Goal: Task Accomplishment & Management: Manage account settings

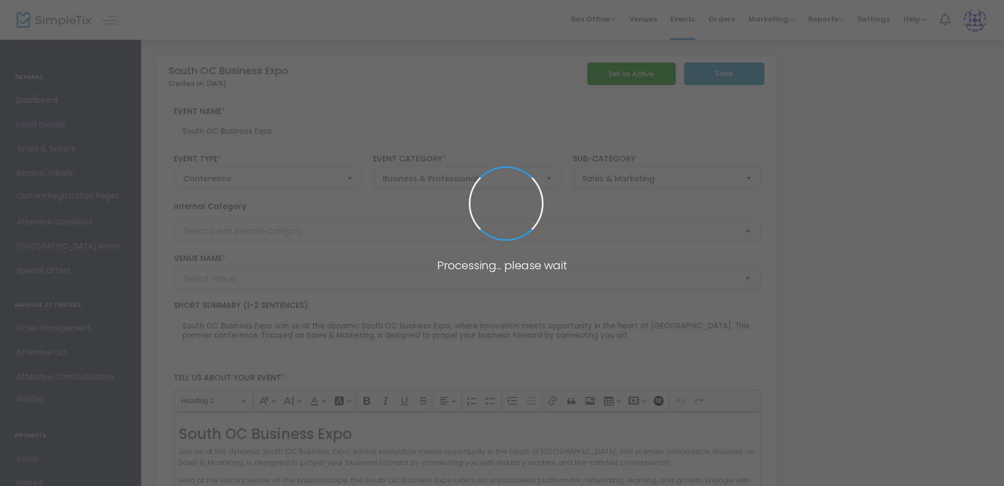
type input "The Kaleidoscope"
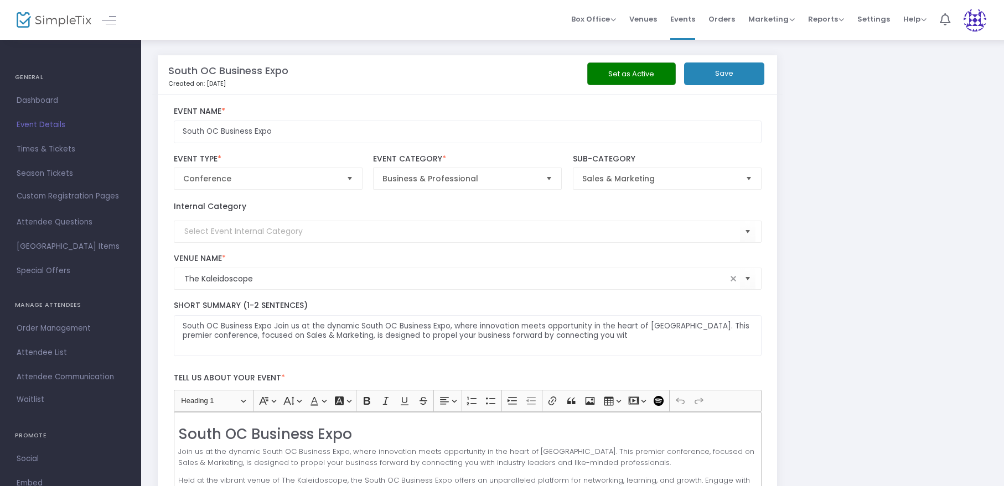
click at [616, 76] on button "Set as Active" at bounding box center [631, 74] width 89 height 23
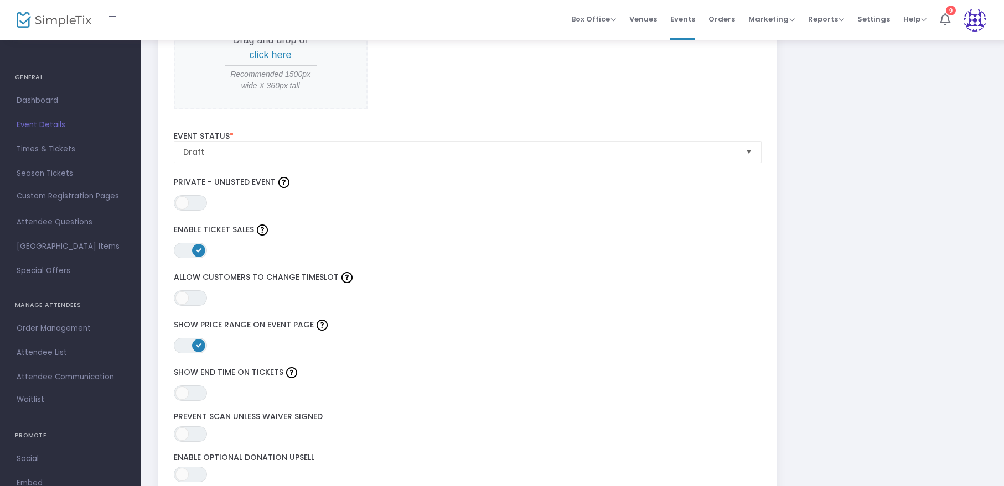
scroll to position [1221, 0]
click at [208, 160] on span "Draft" at bounding box center [460, 151] width 562 height 21
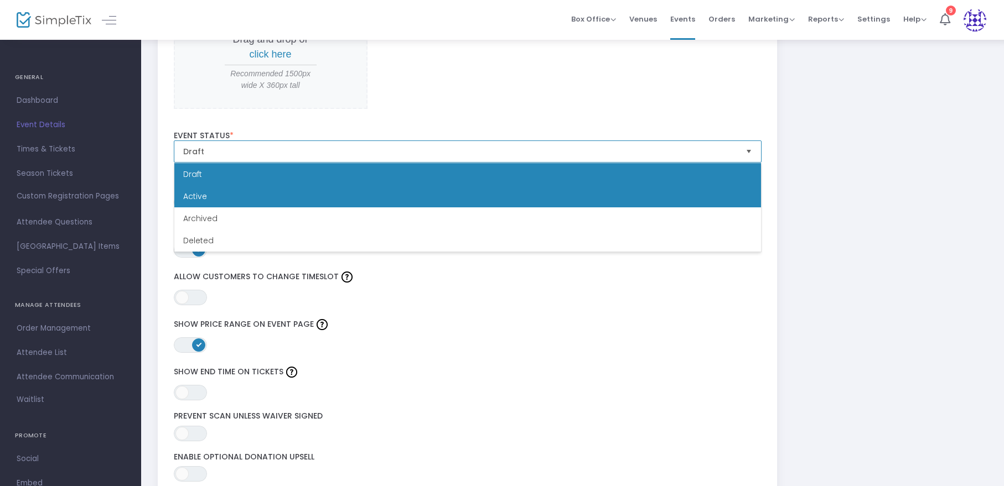
click at [214, 193] on li "Active" at bounding box center [467, 196] width 587 height 22
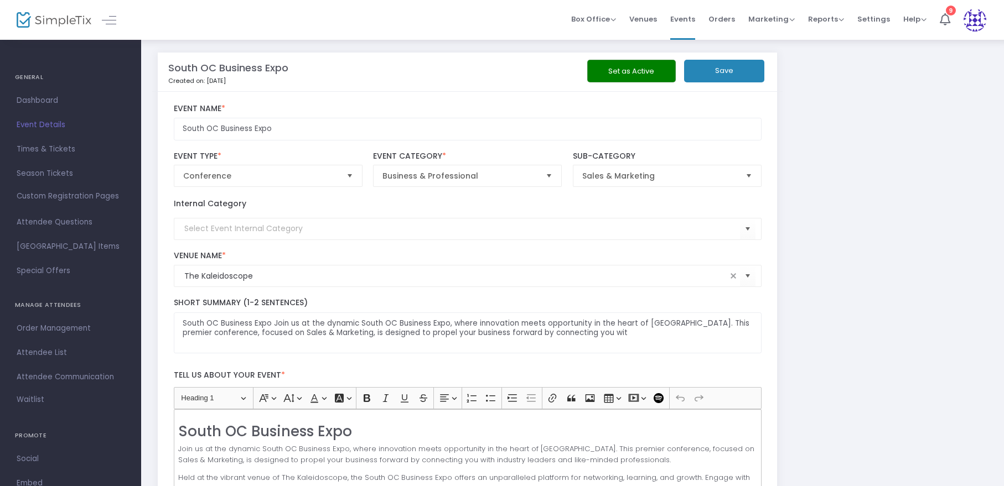
scroll to position [0, 0]
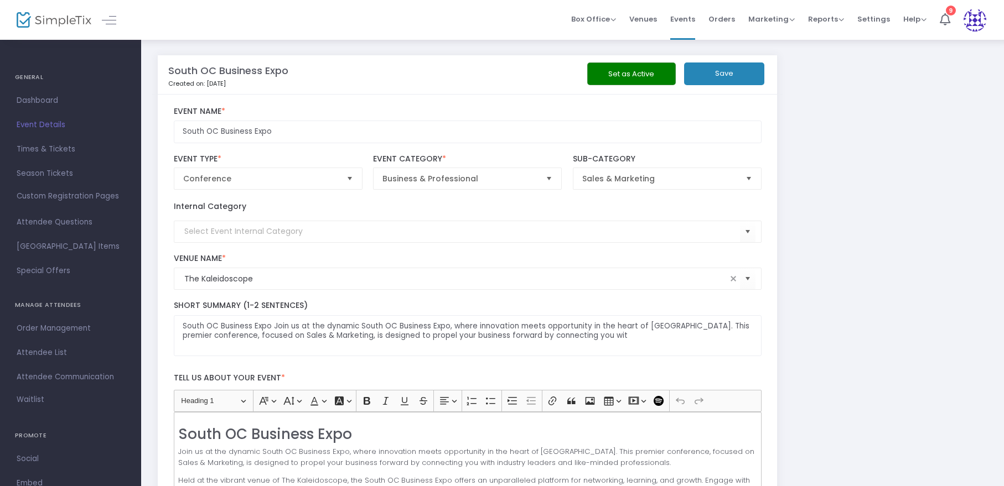
click at [728, 84] on button "Save" at bounding box center [724, 74] width 80 height 23
